Goal: Information Seeking & Learning: Compare options

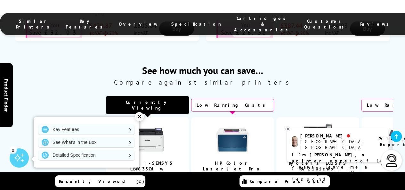
click at [317, 124] on img at bounding box center [318, 140] width 32 height 32
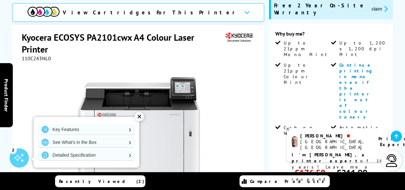
scroll to position [113, 0]
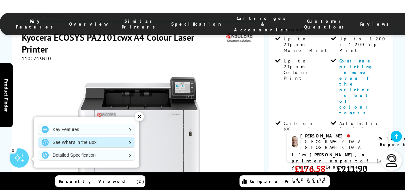
click at [111, 142] on link "See What's in the Box" at bounding box center [86, 142] width 96 height 10
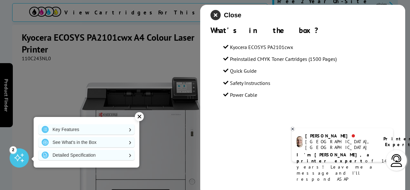
click at [215, 18] on icon "close modal" at bounding box center [216, 15] width 10 height 10
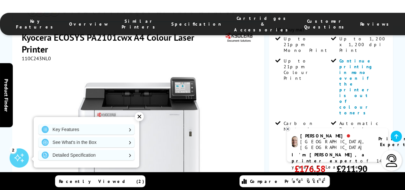
click at [140, 117] on div "✕" at bounding box center [139, 116] width 9 height 9
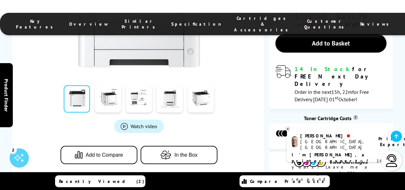
scroll to position [245, 0]
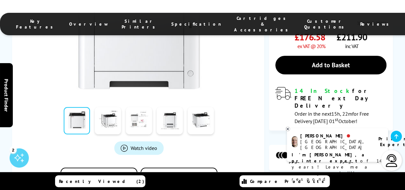
click at [139, 107] on link at bounding box center [139, 120] width 26 height 27
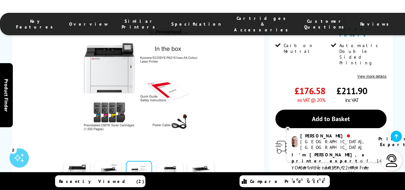
scroll to position [199, 0]
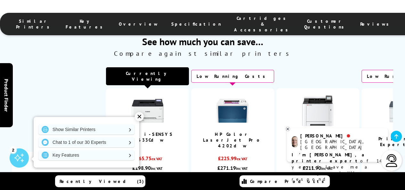
scroll to position [848, 0]
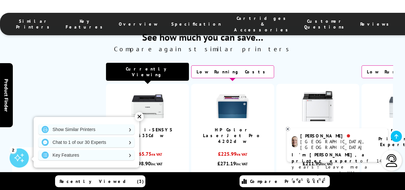
click at [235, 90] on img at bounding box center [233, 106] width 32 height 32
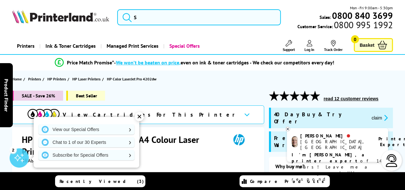
click at [137, 138] on div "✕ View our Special Offers Chat to 1 of our 30 Experts Subscribe for Special Off…" at bounding box center [87, 141] width 106 height 54
click at [138, 117] on div "✕" at bounding box center [139, 116] width 9 height 9
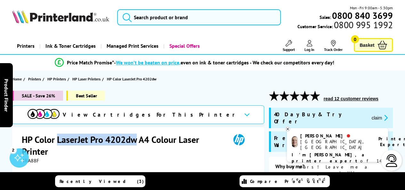
drag, startPoint x: 135, startPoint y: 140, endPoint x: 57, endPoint y: 139, distance: 77.9
click at [57, 139] on h1 "HP Color LaserJet Pro 4202dw A4 Colour Laser Printer" at bounding box center [123, 146] width 203 height 24
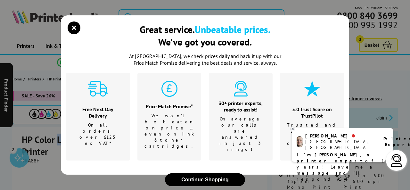
copy h1 "LaserJet Pro 4202dw"
